Goal: Transaction & Acquisition: Download file/media

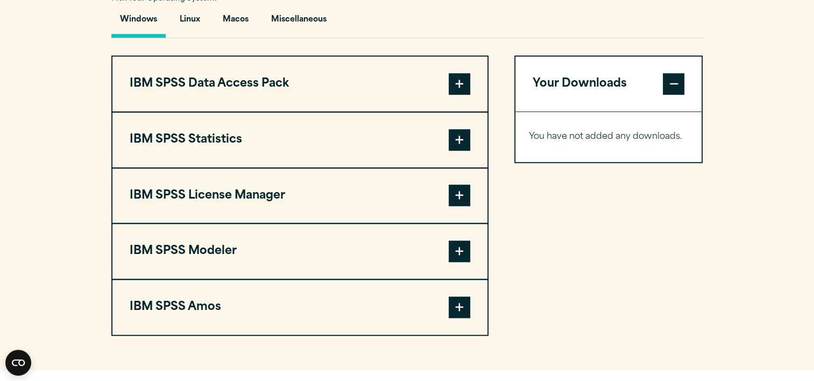
scroll to position [818, 0]
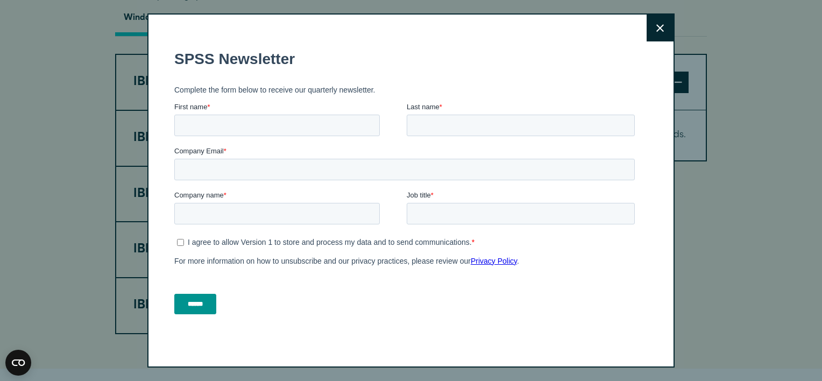
click at [658, 33] on button "Close" at bounding box center [660, 28] width 27 height 27
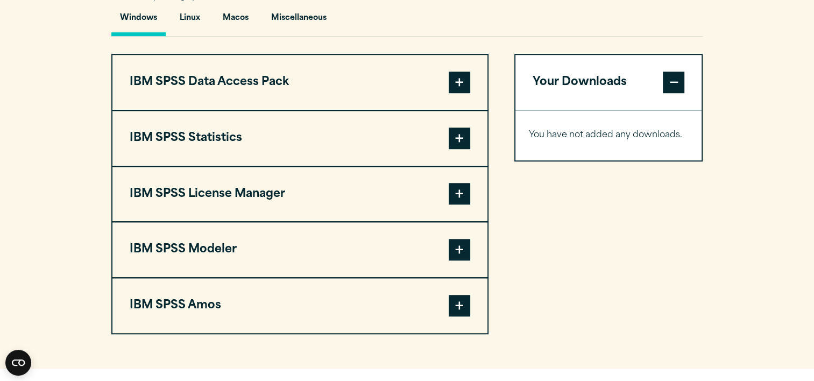
click at [473, 130] on button "IBM SPSS Statistics" at bounding box center [299, 138] width 375 height 55
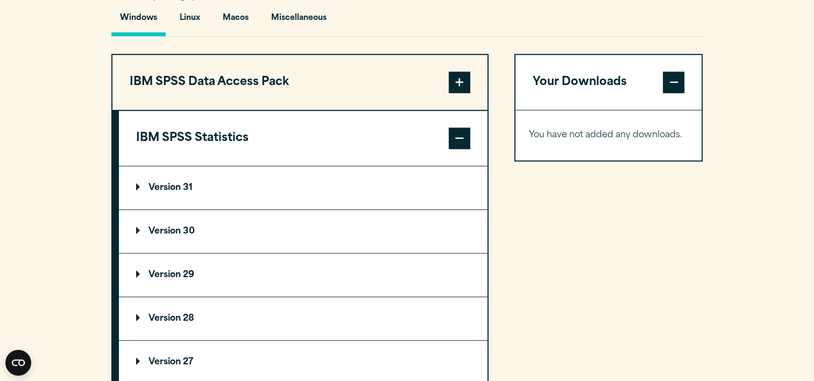
click at [323, 163] on button "IBM SPSS Statistics" at bounding box center [303, 138] width 369 height 55
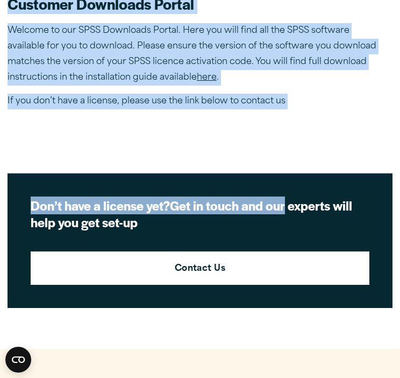
drag, startPoint x: 252, startPoint y: 153, endPoint x: 284, endPoint y: 204, distance: 60.2
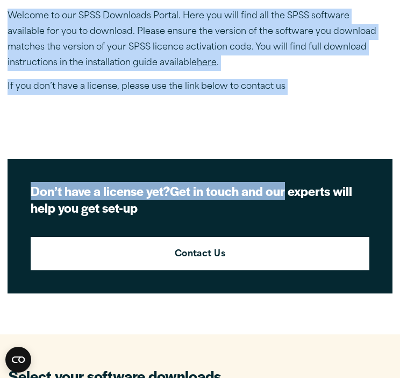
scroll to position [344, 0]
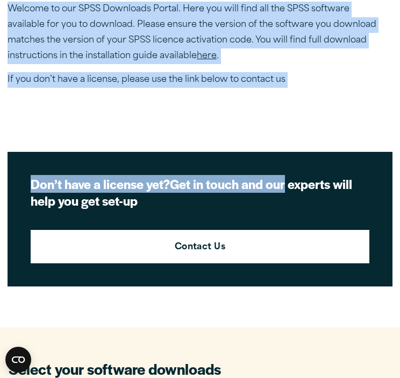
drag, startPoint x: 284, startPoint y: 204, endPoint x: 243, endPoint y: 95, distance: 116.3
click at [243, 95] on section "Welcome to our IBM SPSS Customer Downloads Portal Welcome to our SPSS Downloads…" at bounding box center [201, 32] width 386 height 158
click at [242, 78] on p "If you don’t have a license, please use the link below to contact us" at bounding box center [196, 80] width 377 height 16
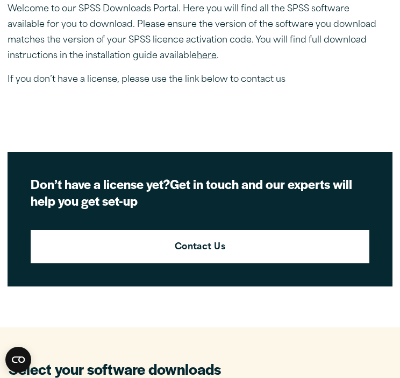
click at [242, 78] on section "Welcome to our IBM SPSS Customer Downloads Portal Welcome to our SPSS Downloads…" at bounding box center [201, 32] width 386 height 158
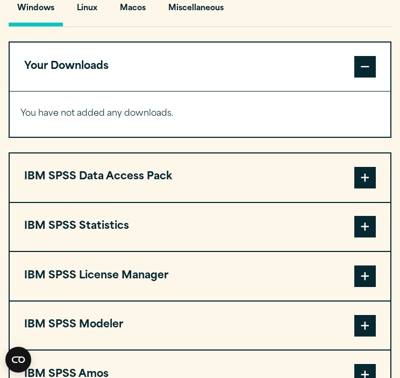
scroll to position [818, 0]
